Goal: Information Seeking & Learning: Understand process/instructions

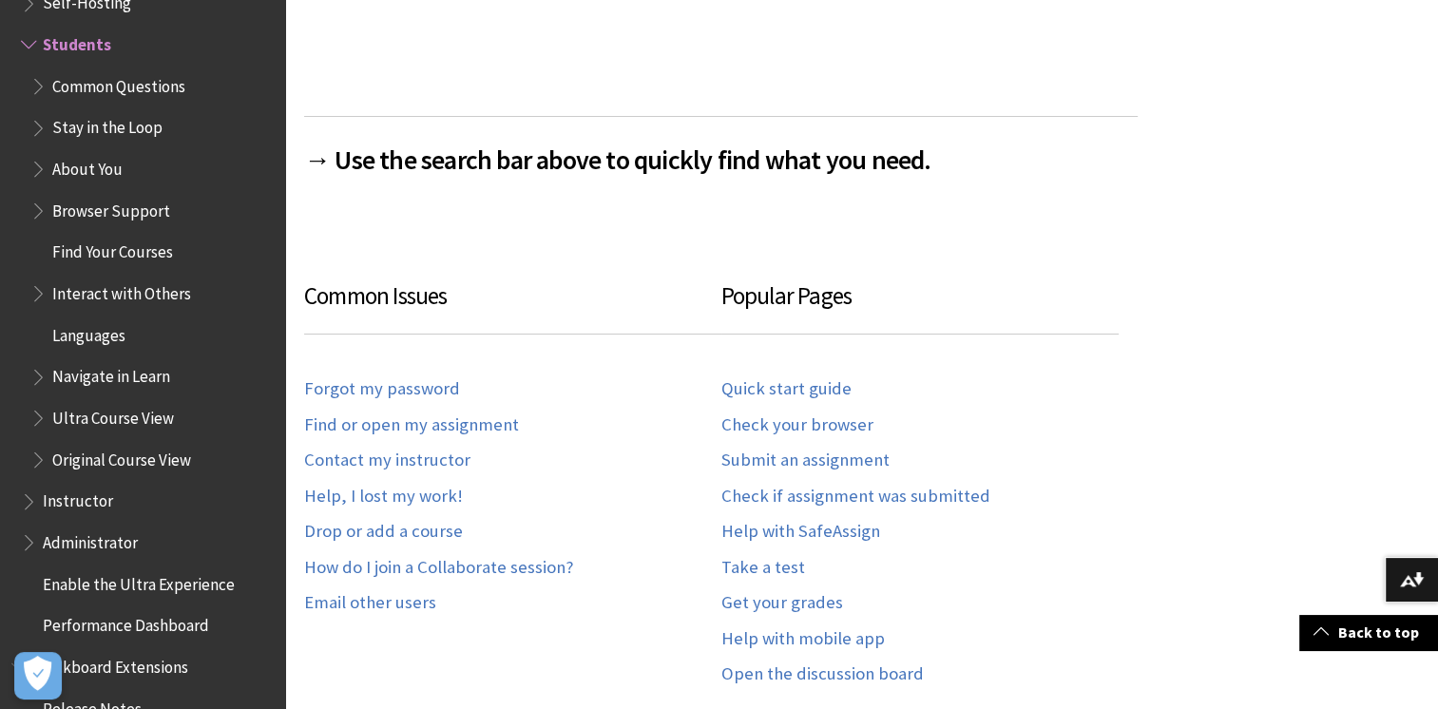
scroll to position [950, 0]
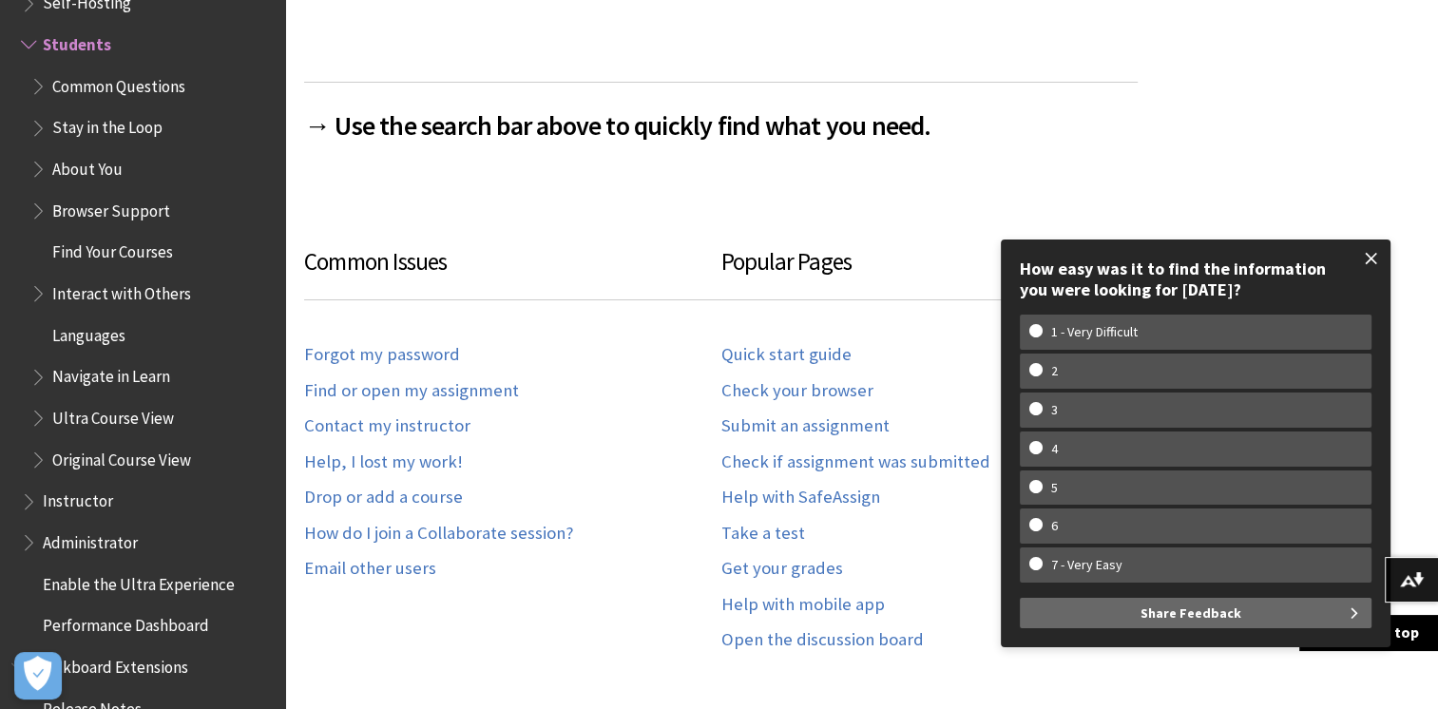
click at [1371, 258] on span at bounding box center [1371, 259] width 40 height 40
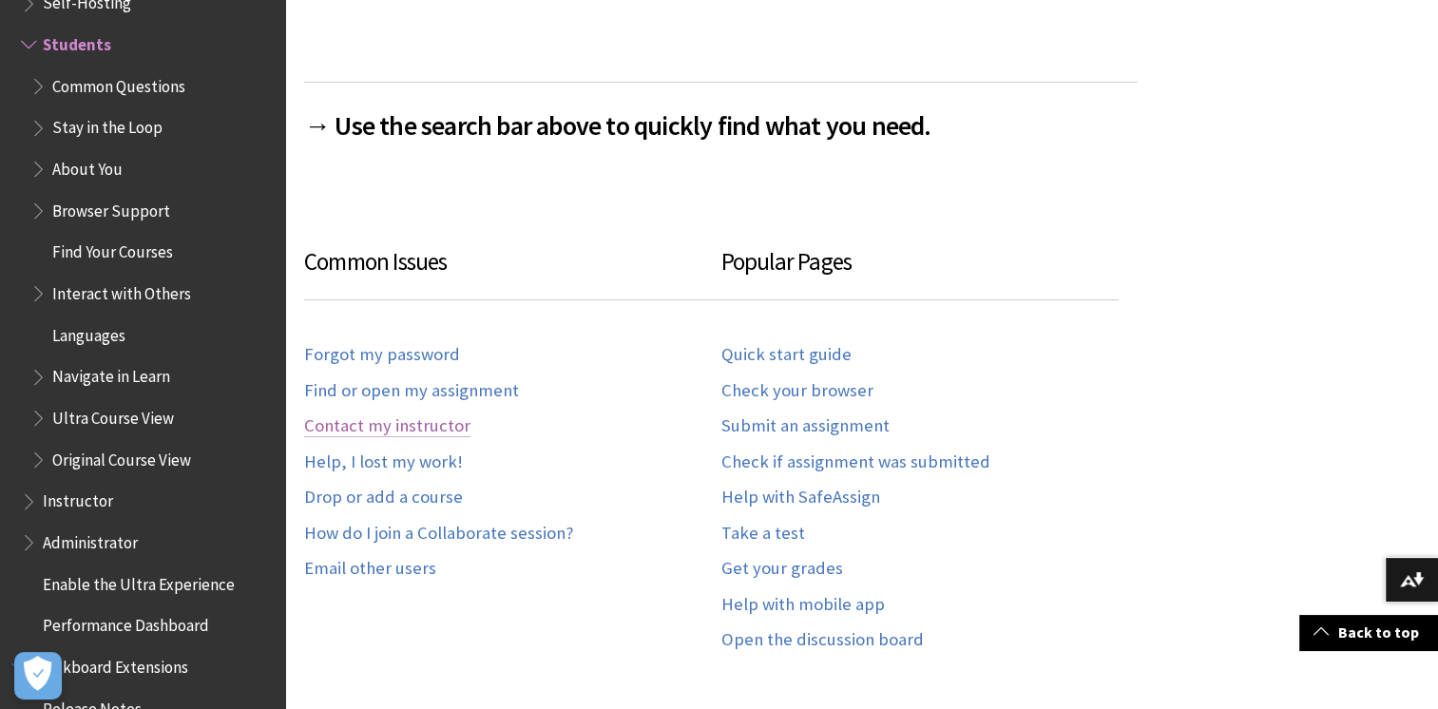
click at [403, 427] on link "Contact my instructor" at bounding box center [387, 426] width 166 height 22
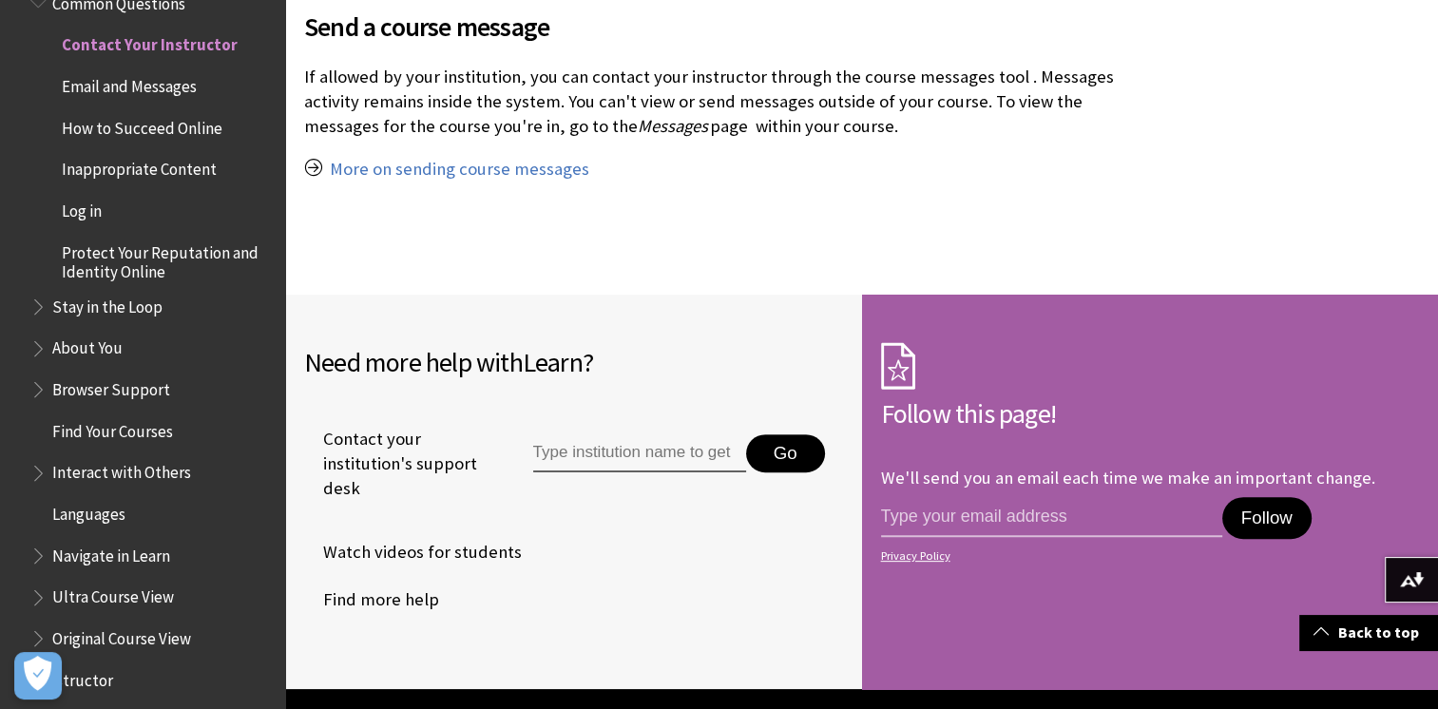
scroll to position [475, 0]
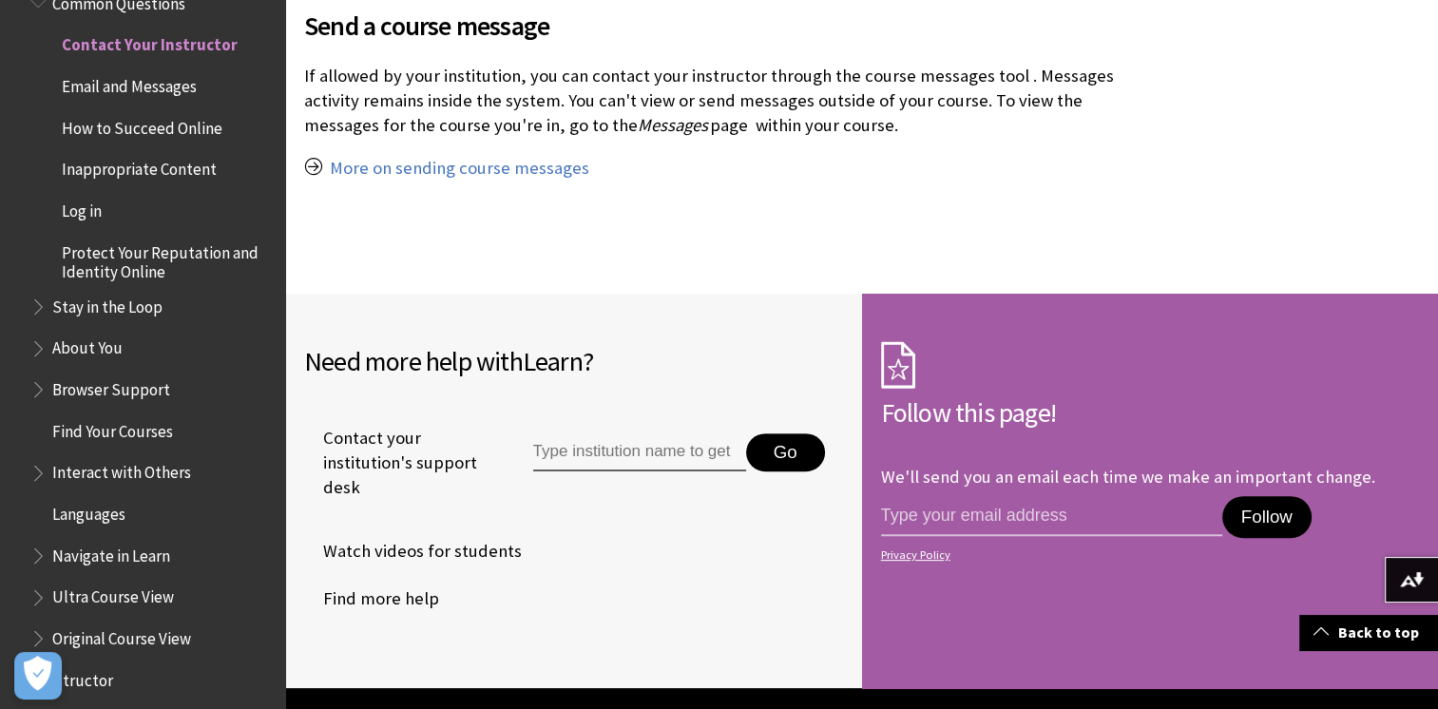
click at [604, 449] on input "Type institution name to get support" at bounding box center [639, 452] width 213 height 38
type input "atu donegal"
drag, startPoint x: 578, startPoint y: 453, endPoint x: 492, endPoint y: 271, distance: 201.5
click at [492, 271] on div "Send a course message Messages page within your course." at bounding box center [720, 108] width 871 height 372
click at [771, 450] on button "Go" at bounding box center [785, 452] width 79 height 38
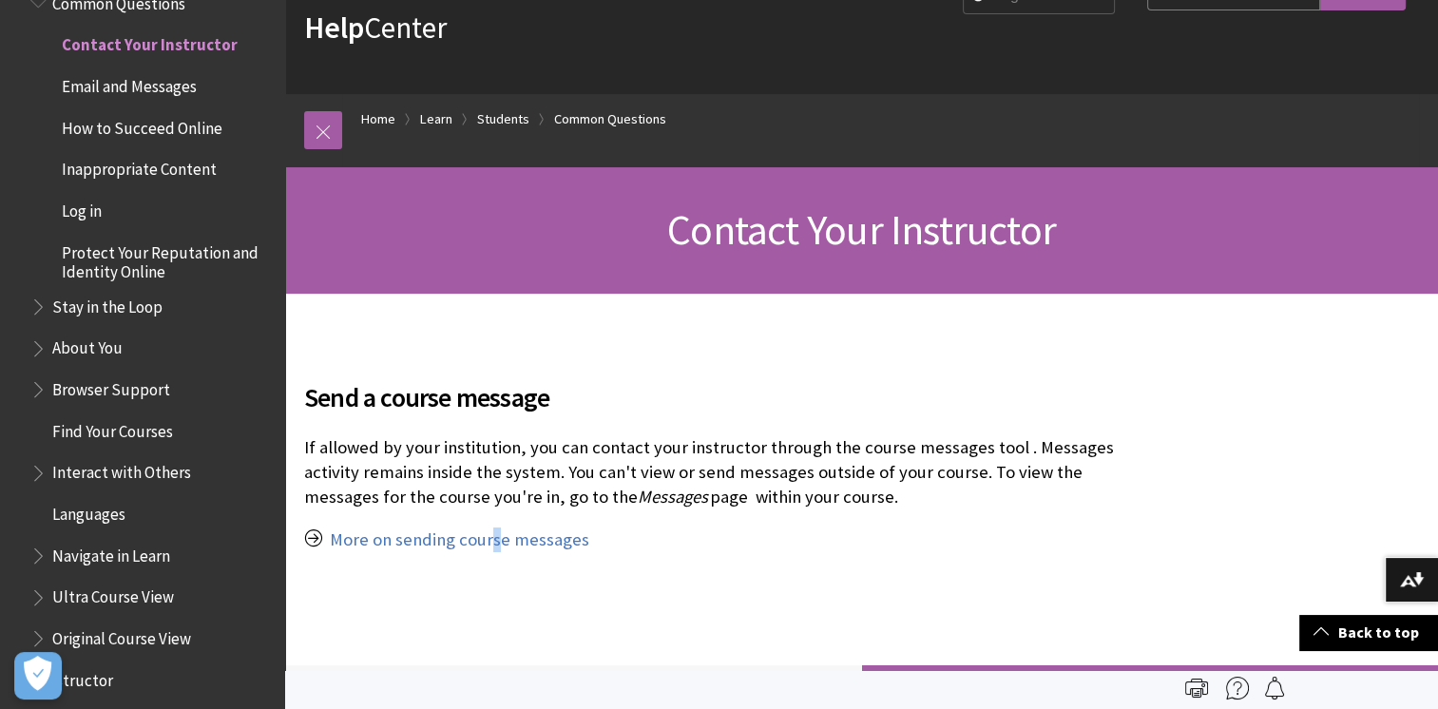
scroll to position [0, 0]
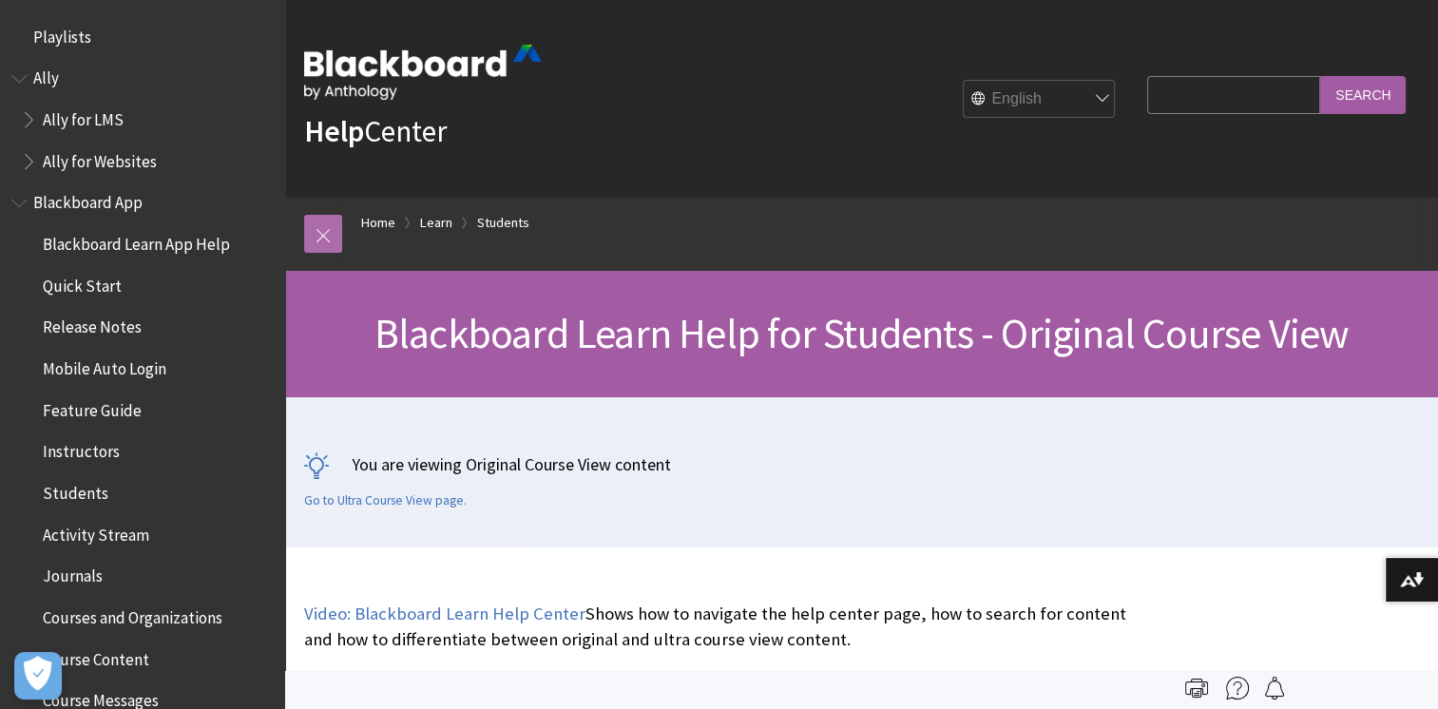
click at [319, 230] on link at bounding box center [323, 234] width 38 height 38
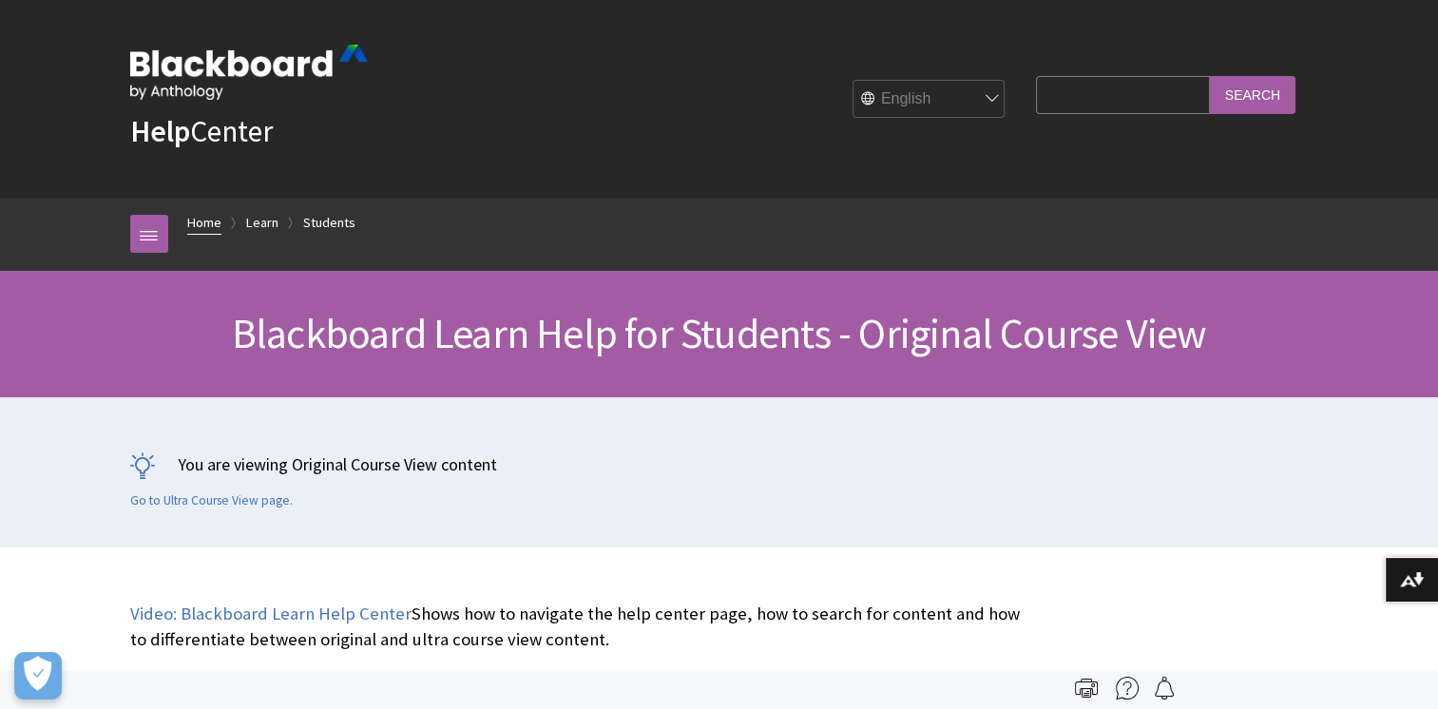
click at [218, 224] on link "Home" at bounding box center [204, 223] width 34 height 24
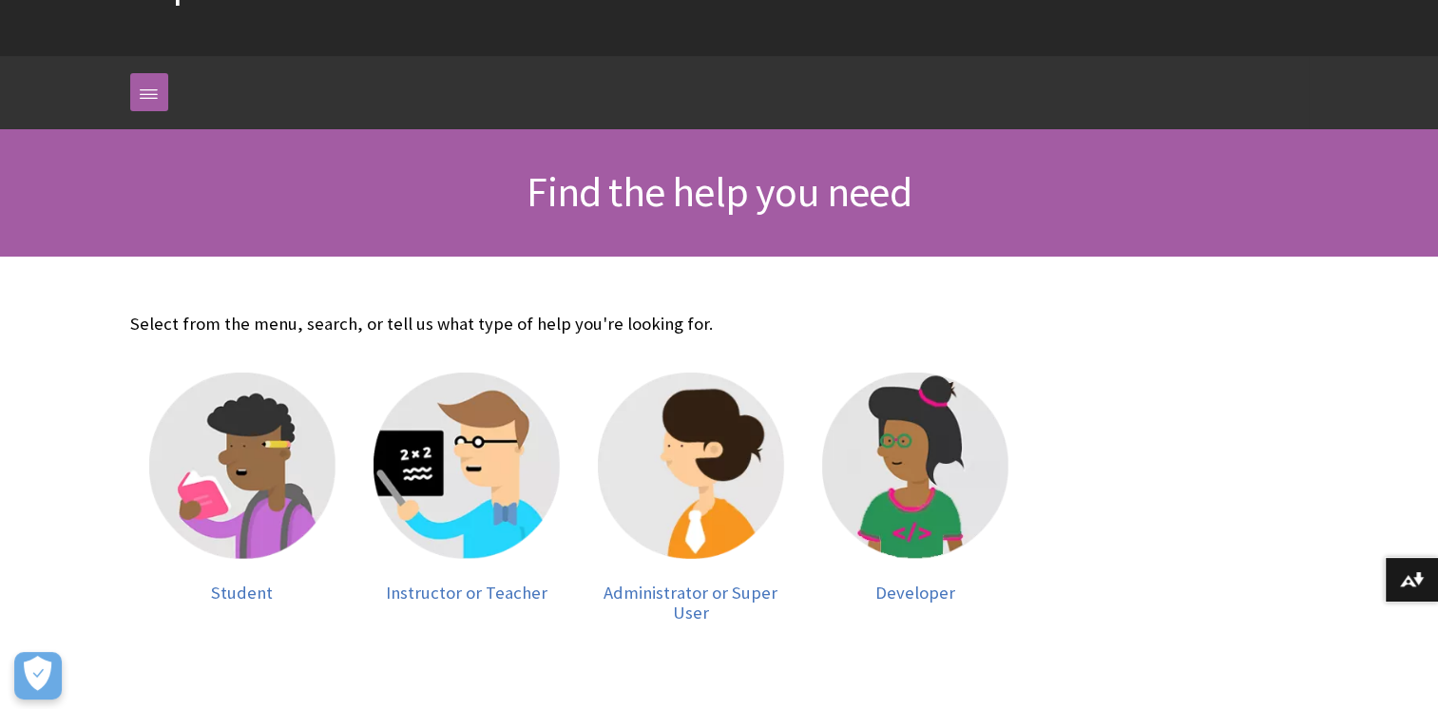
scroll to position [316, 0]
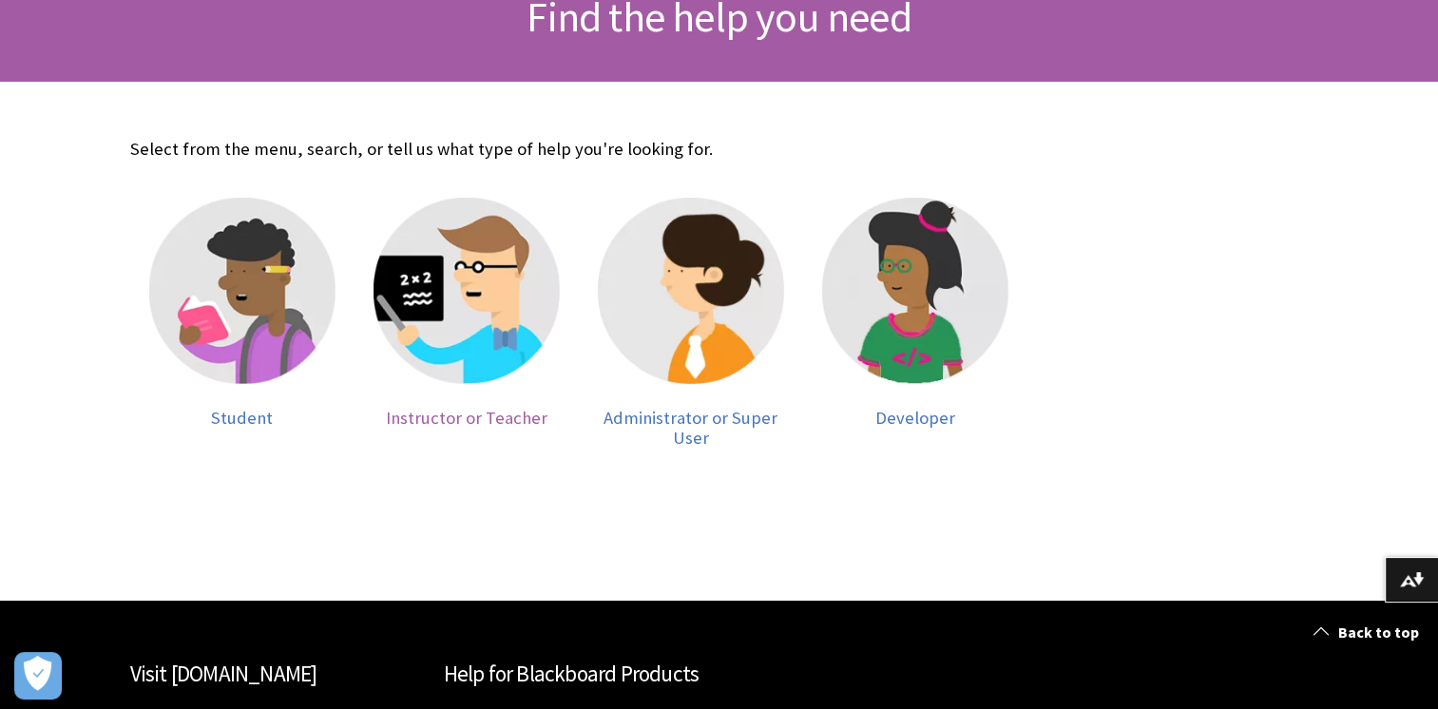
click at [487, 416] on span "Instructor or Teacher" at bounding box center [467, 418] width 162 height 22
click at [242, 274] on img at bounding box center [242, 291] width 186 height 186
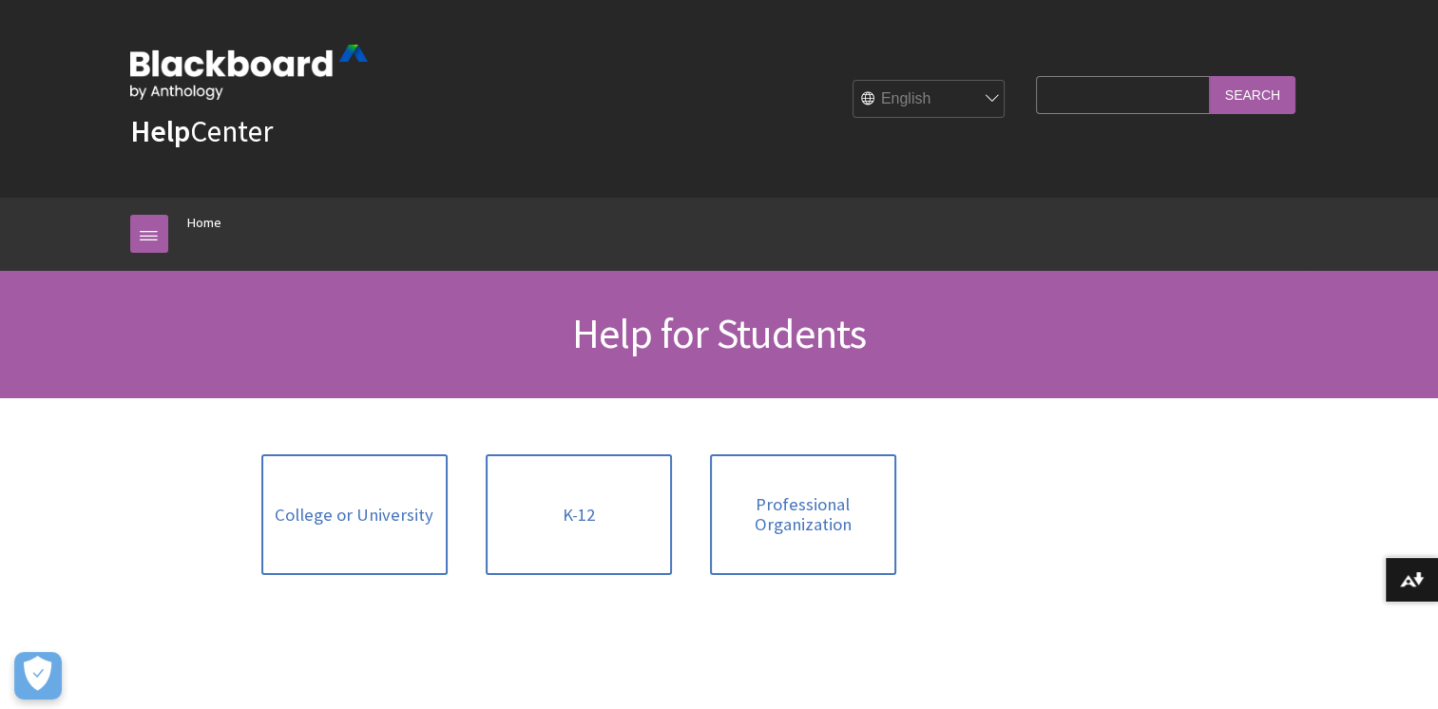
click at [1094, 94] on input "Search Query" at bounding box center [1122, 94] width 173 height 37
click at [146, 234] on link at bounding box center [149, 234] width 38 height 38
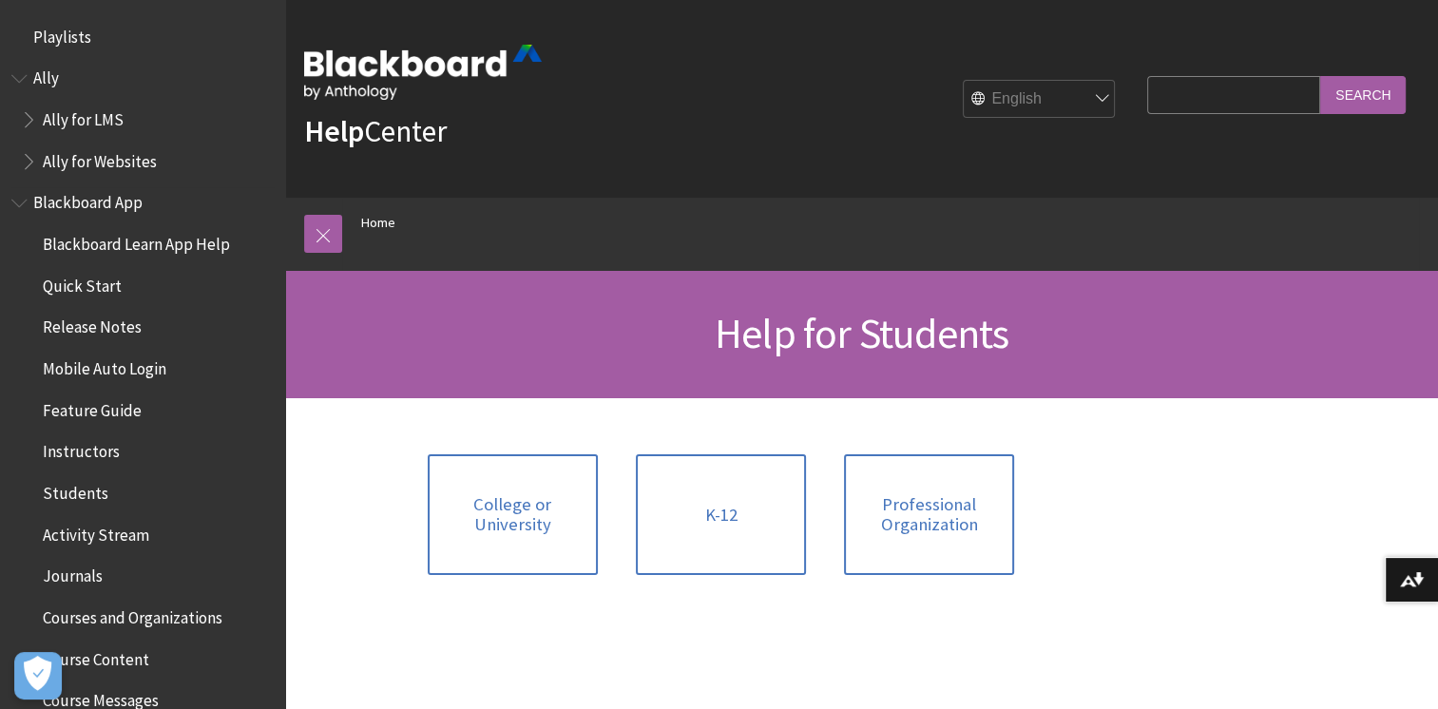
click at [97, 453] on span "Instructors" at bounding box center [81, 449] width 77 height 26
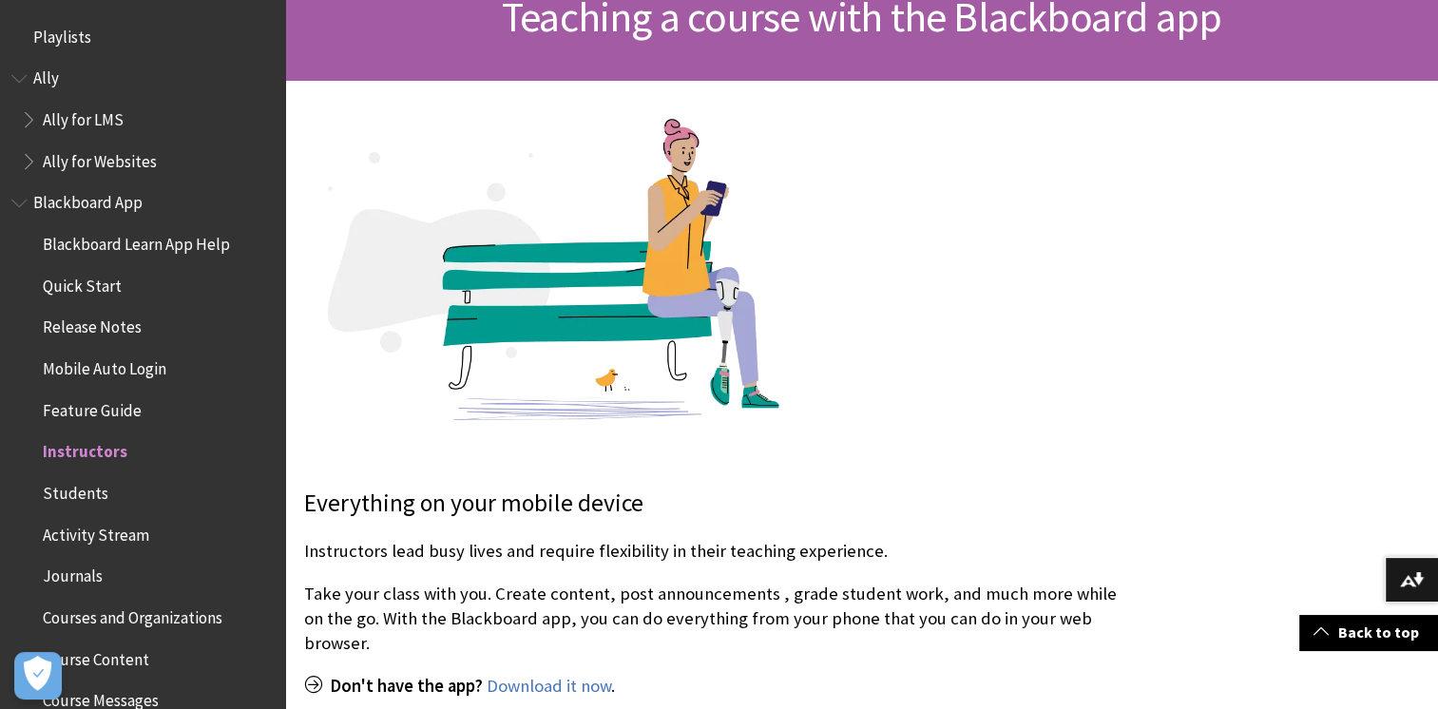
click at [58, 493] on span "Students" at bounding box center [76, 490] width 66 height 26
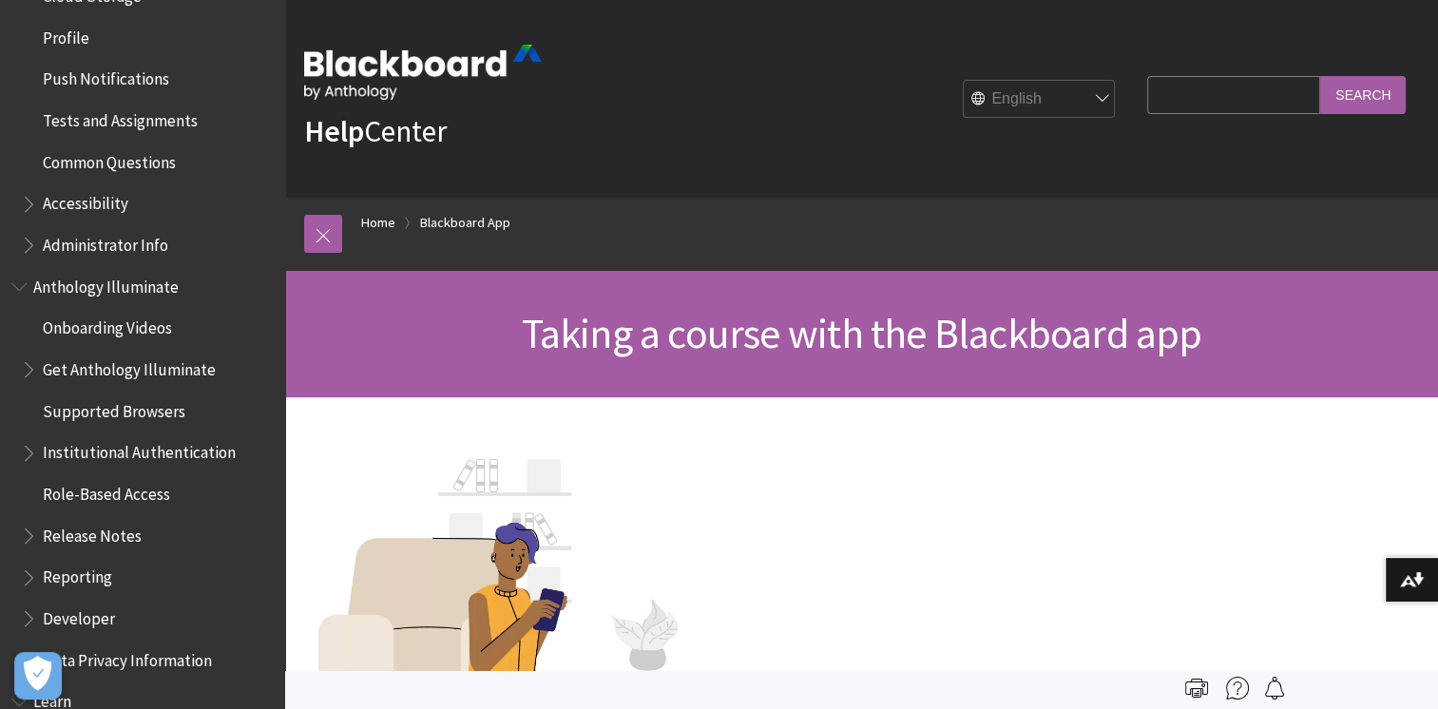
scroll to position [1081, 0]
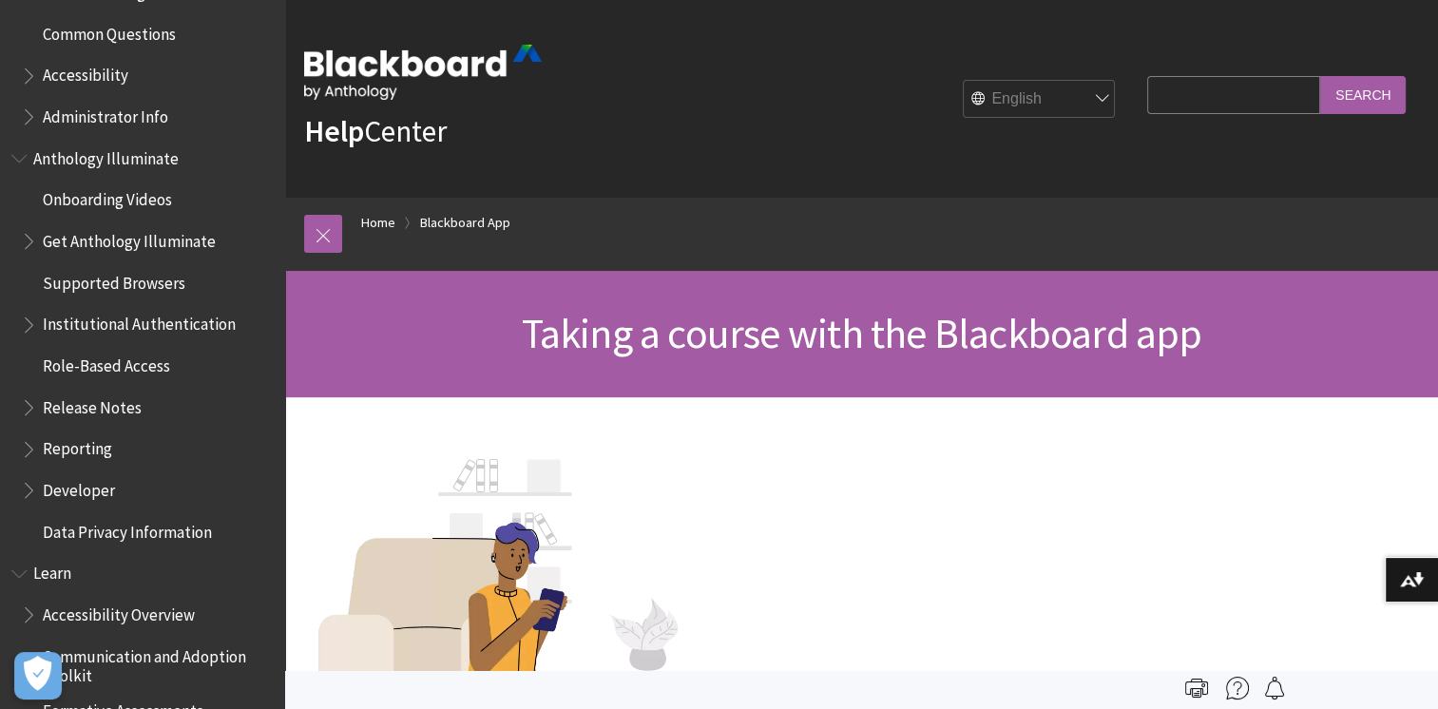
click at [1194, 85] on input "Search Query" at bounding box center [1233, 94] width 173 height 37
type input "contact my instructor"
click at [1352, 93] on input "Search" at bounding box center [1363, 94] width 86 height 37
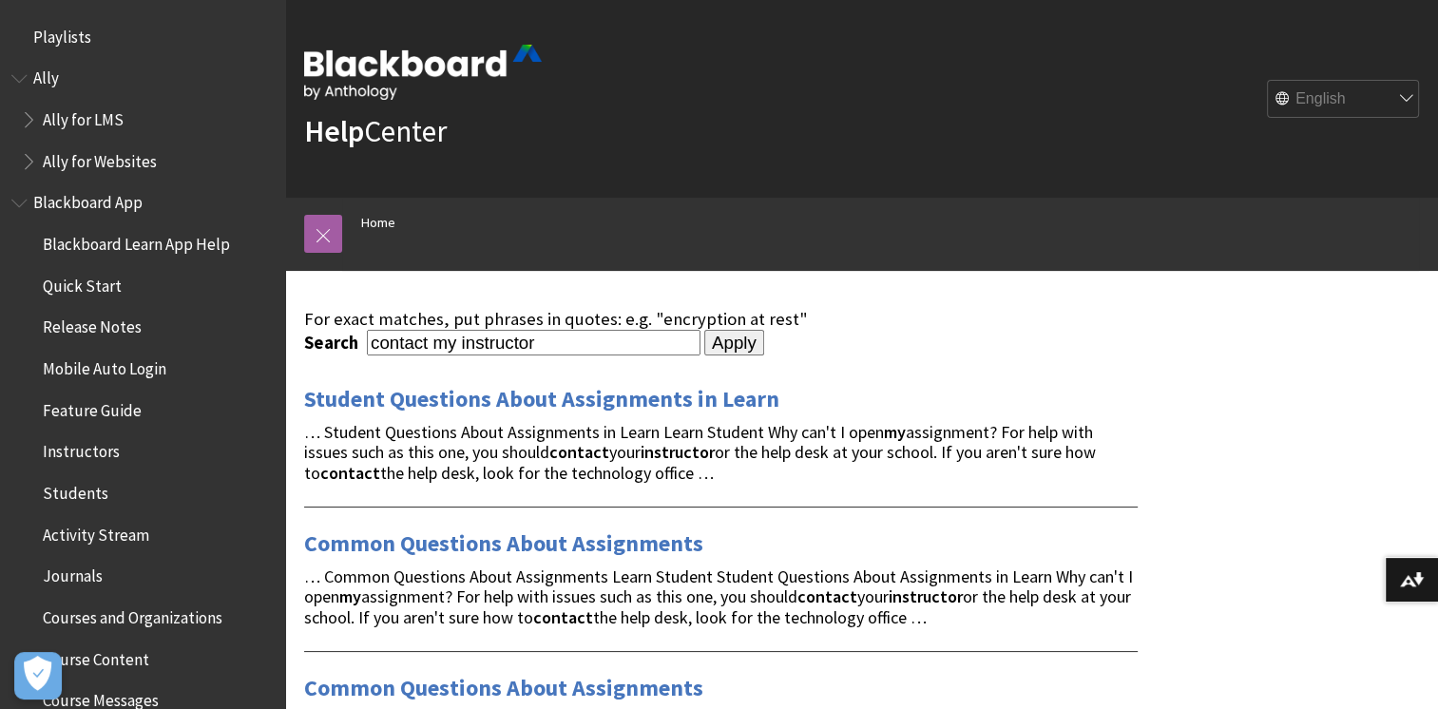
click at [709, 349] on input "Apply" at bounding box center [734, 343] width 60 height 27
click at [370, 218] on link "Home" at bounding box center [378, 223] width 34 height 24
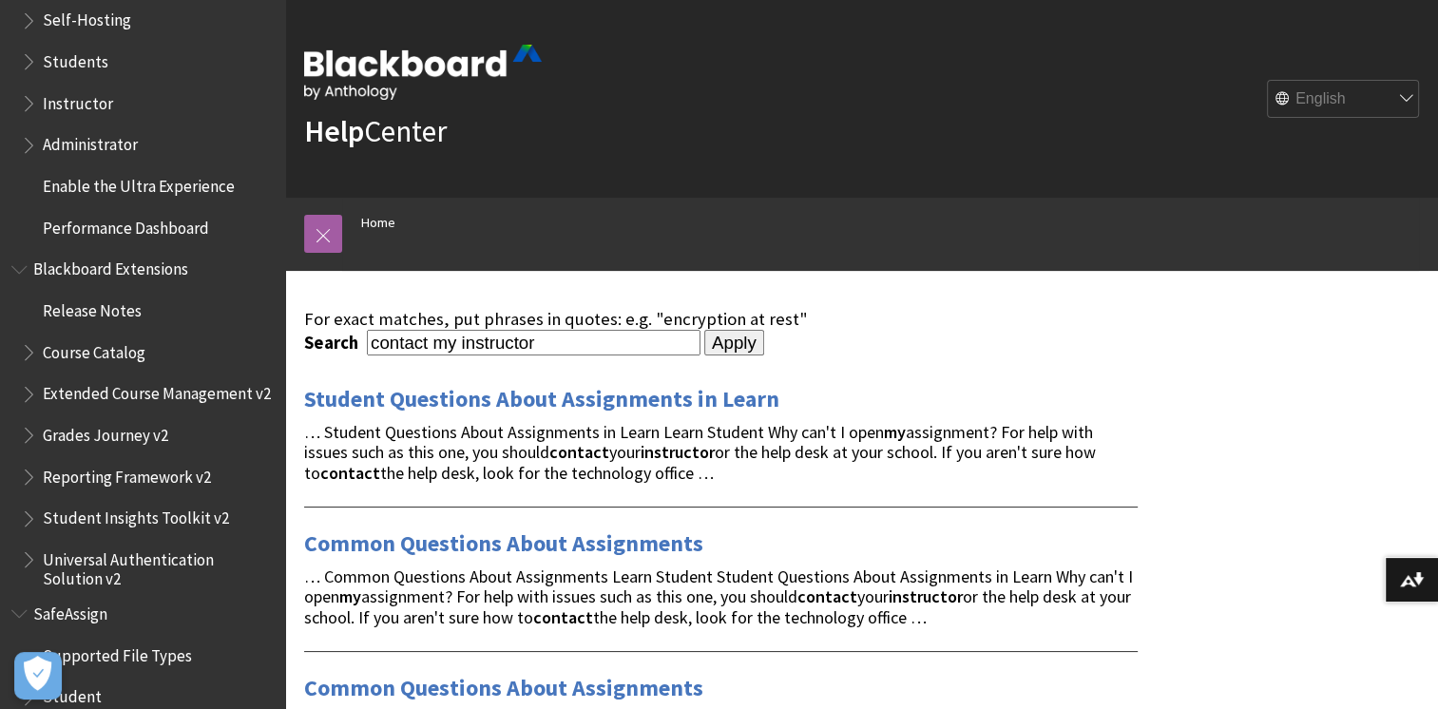
scroll to position [1934, 0]
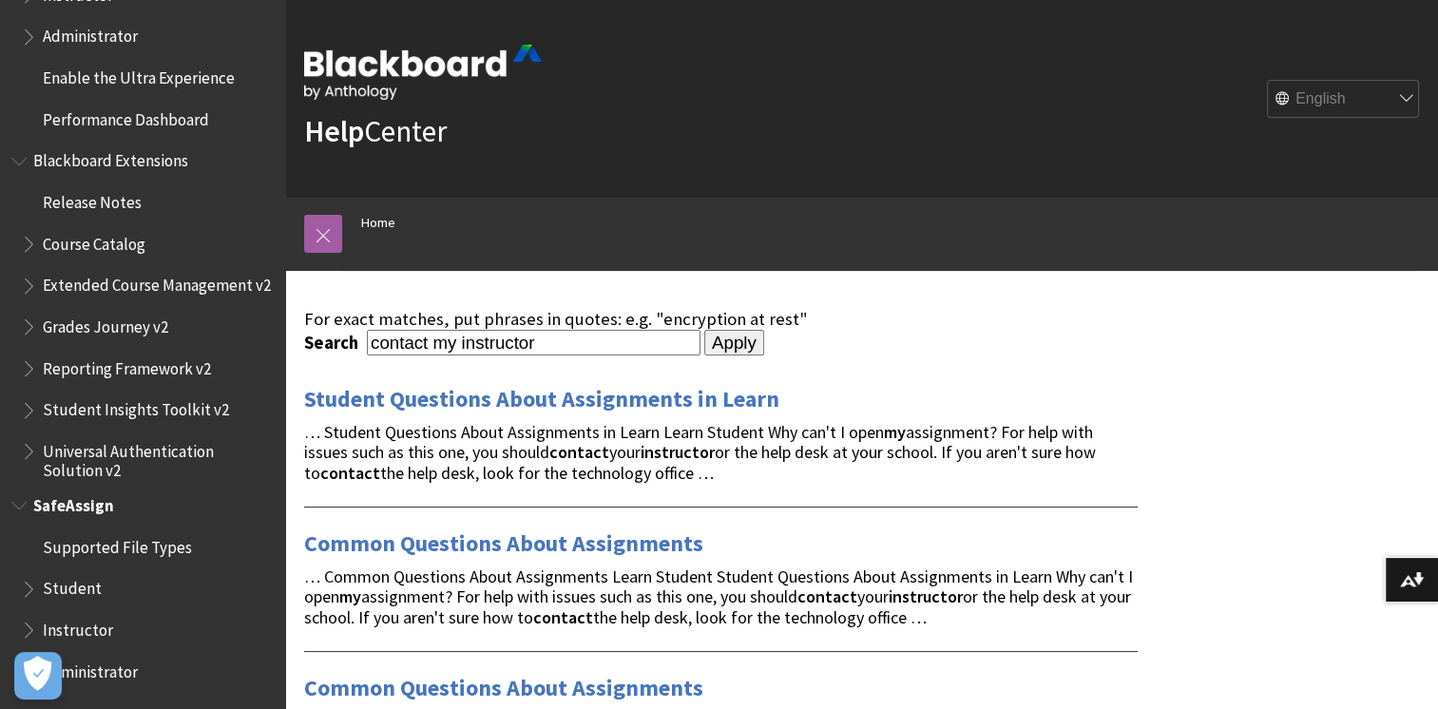
click at [86, 589] on span "Student" at bounding box center [72, 586] width 59 height 26
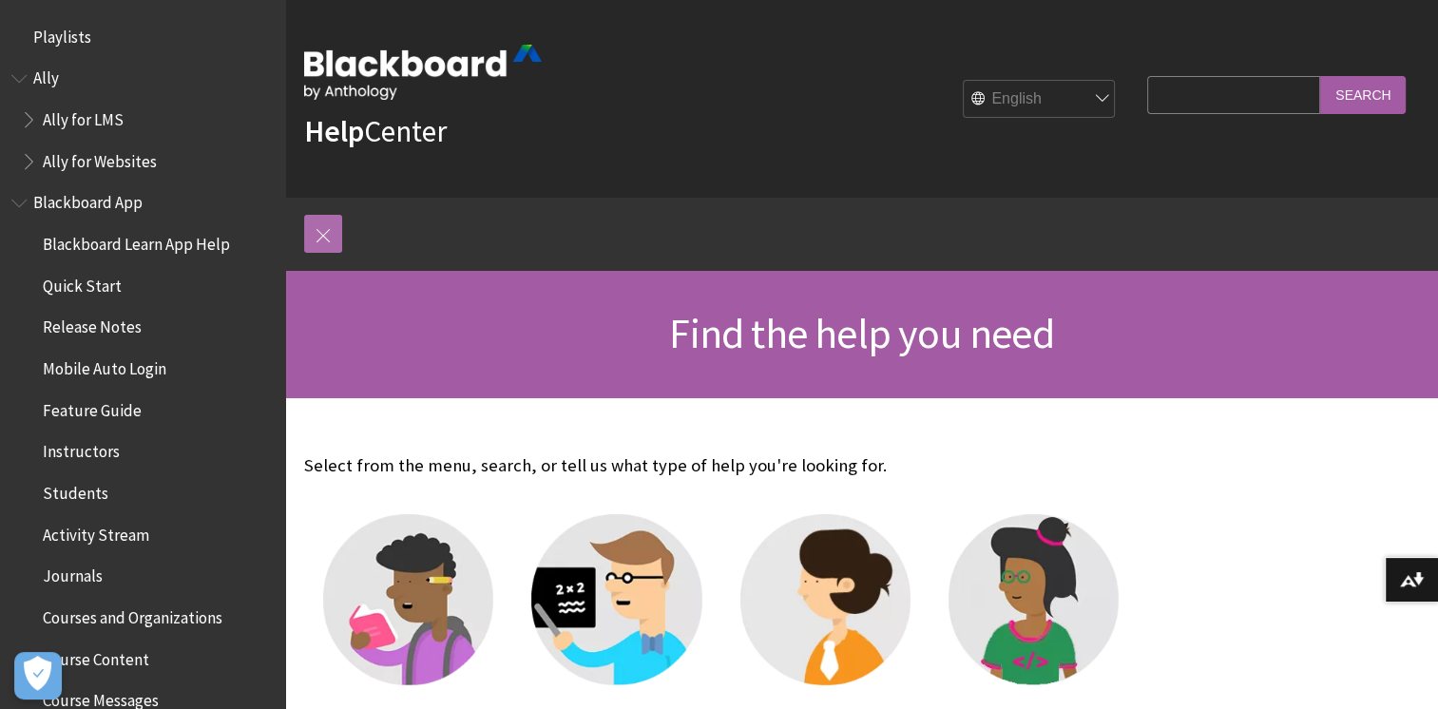
click at [327, 235] on link at bounding box center [323, 234] width 38 height 38
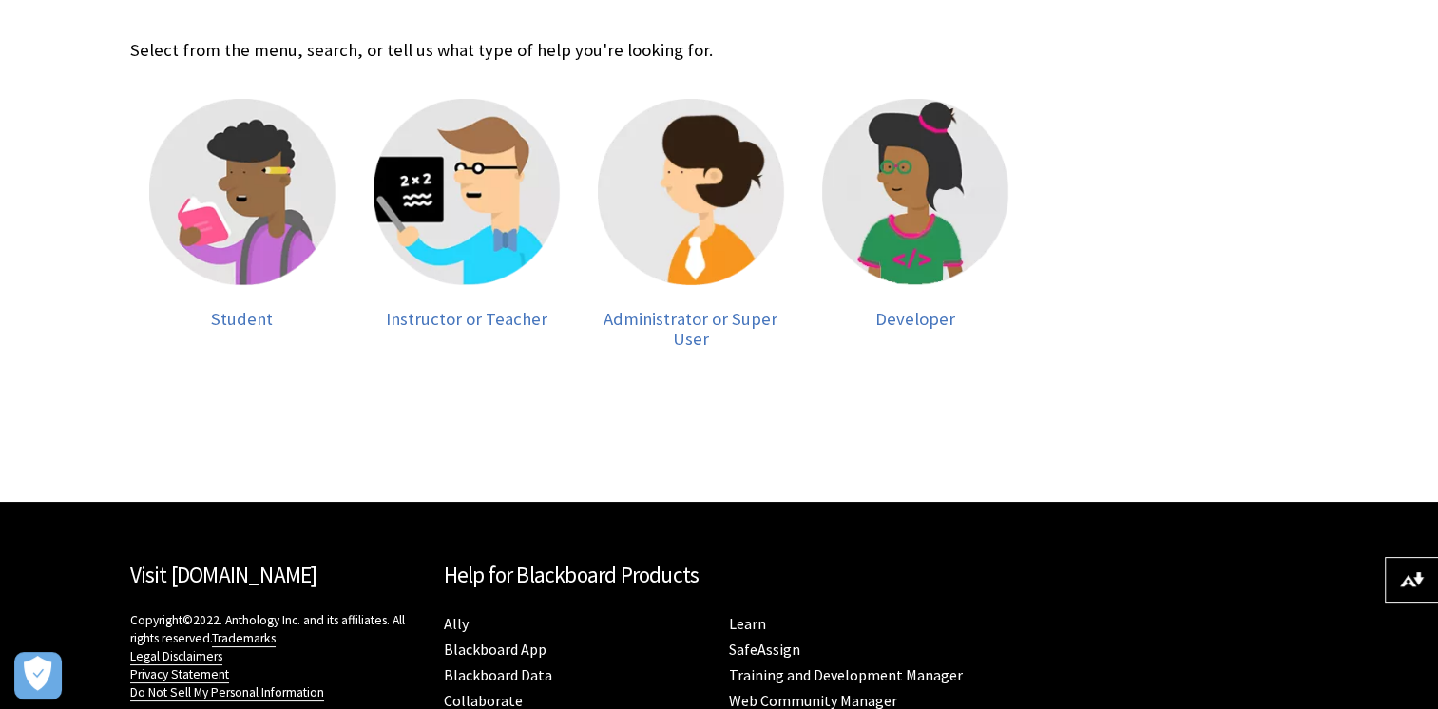
scroll to position [557, 0]
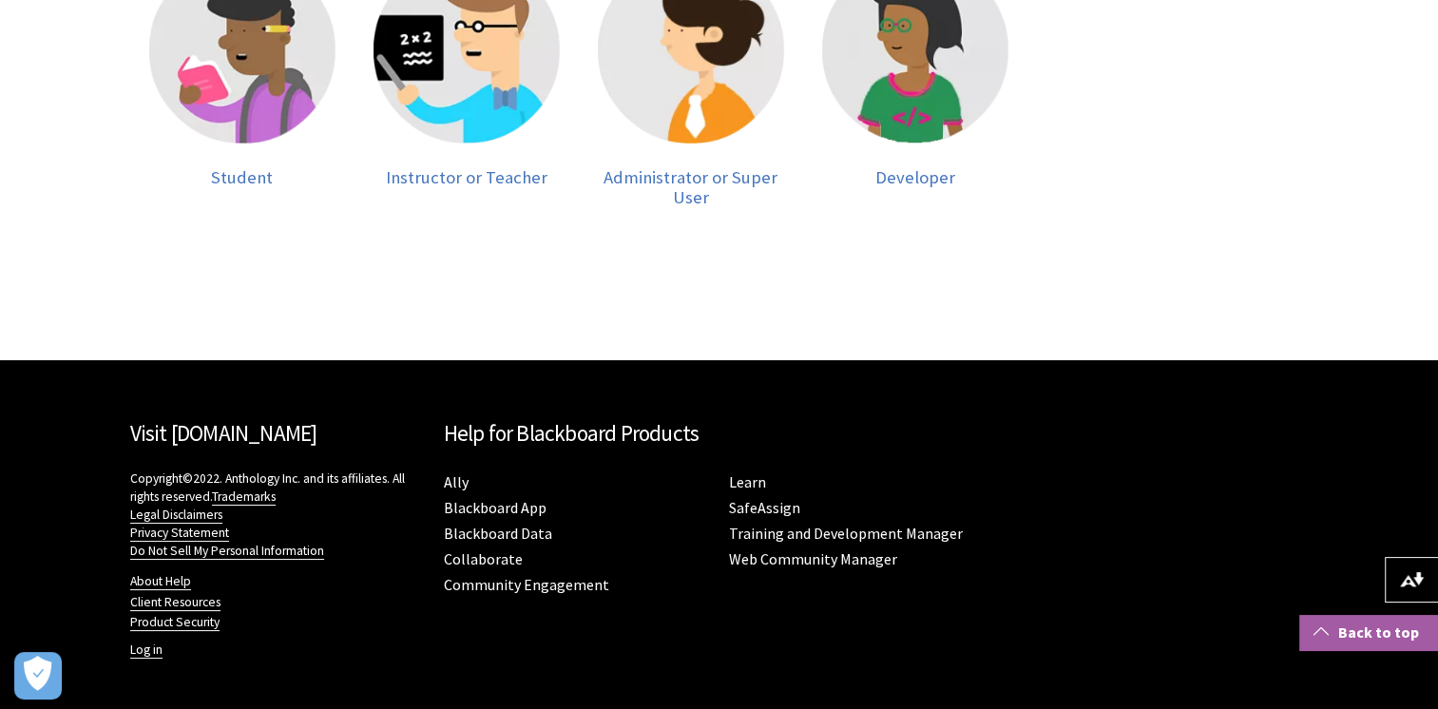
click at [1353, 633] on link "Back to top" at bounding box center [1368, 632] width 139 height 35
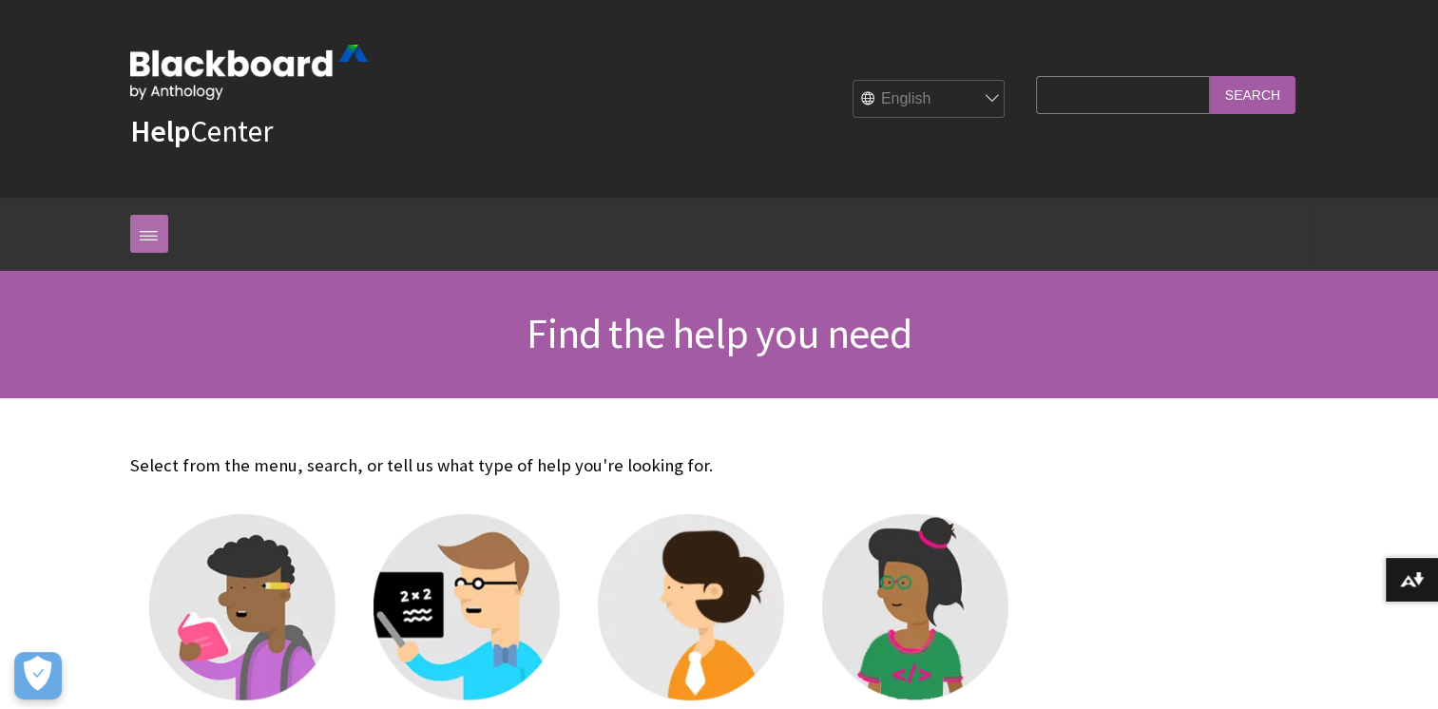
click at [134, 232] on link at bounding box center [149, 234] width 38 height 38
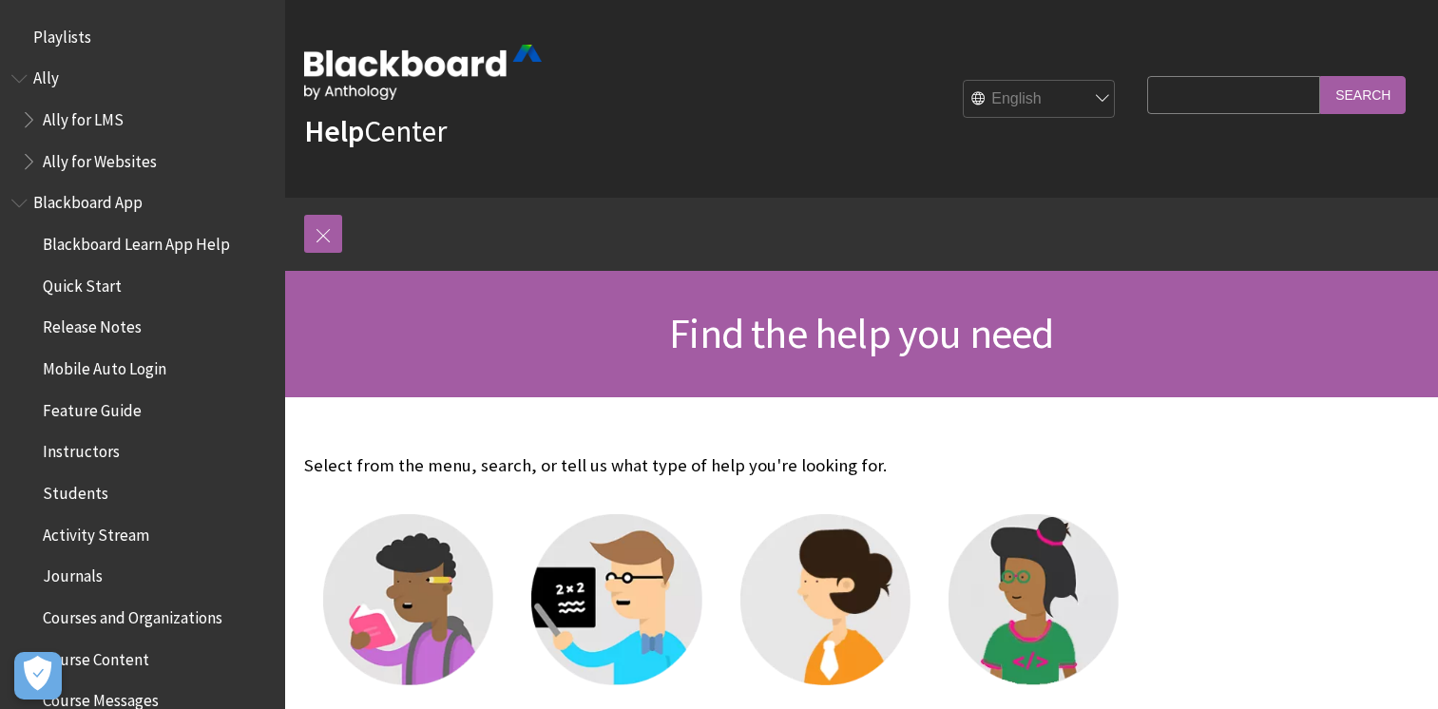
scroll to position [316, 0]
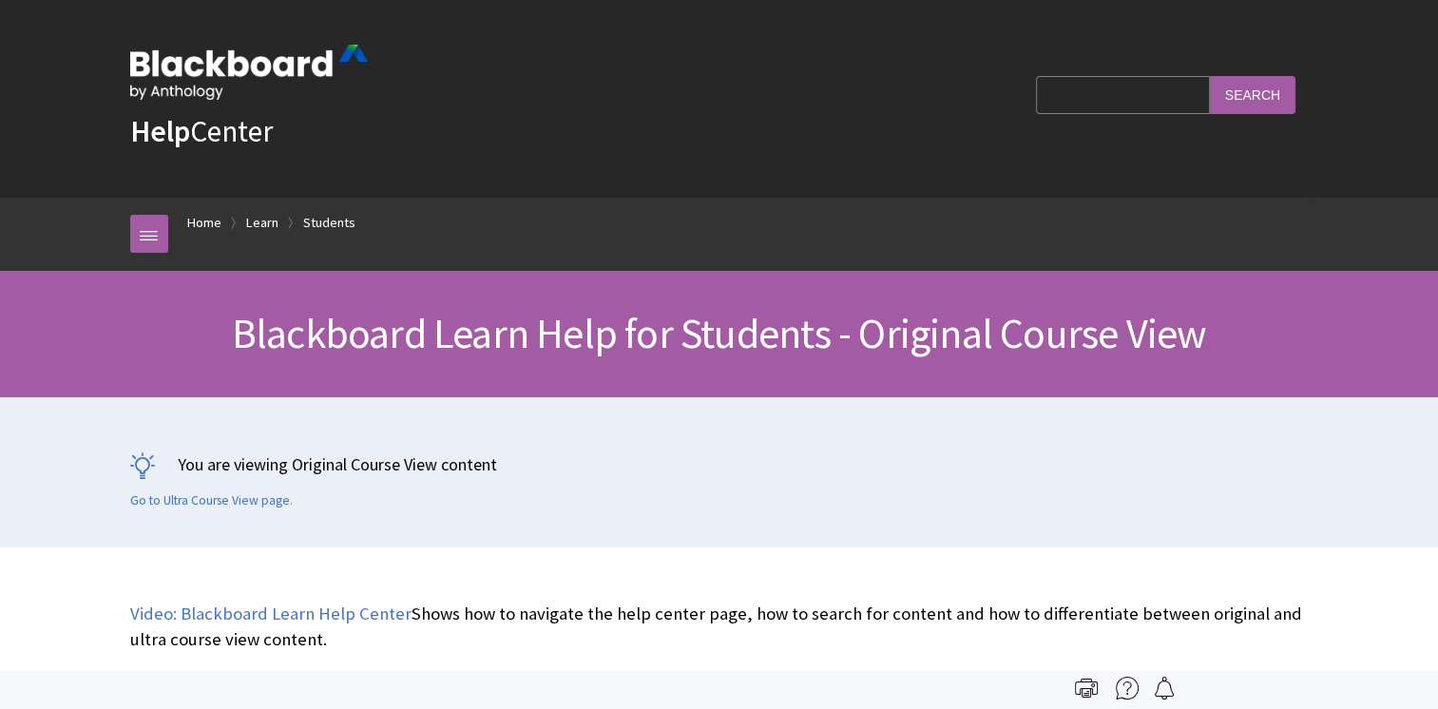
scroll to position [2246, 0]
